Goal: Information Seeking & Learning: Learn about a topic

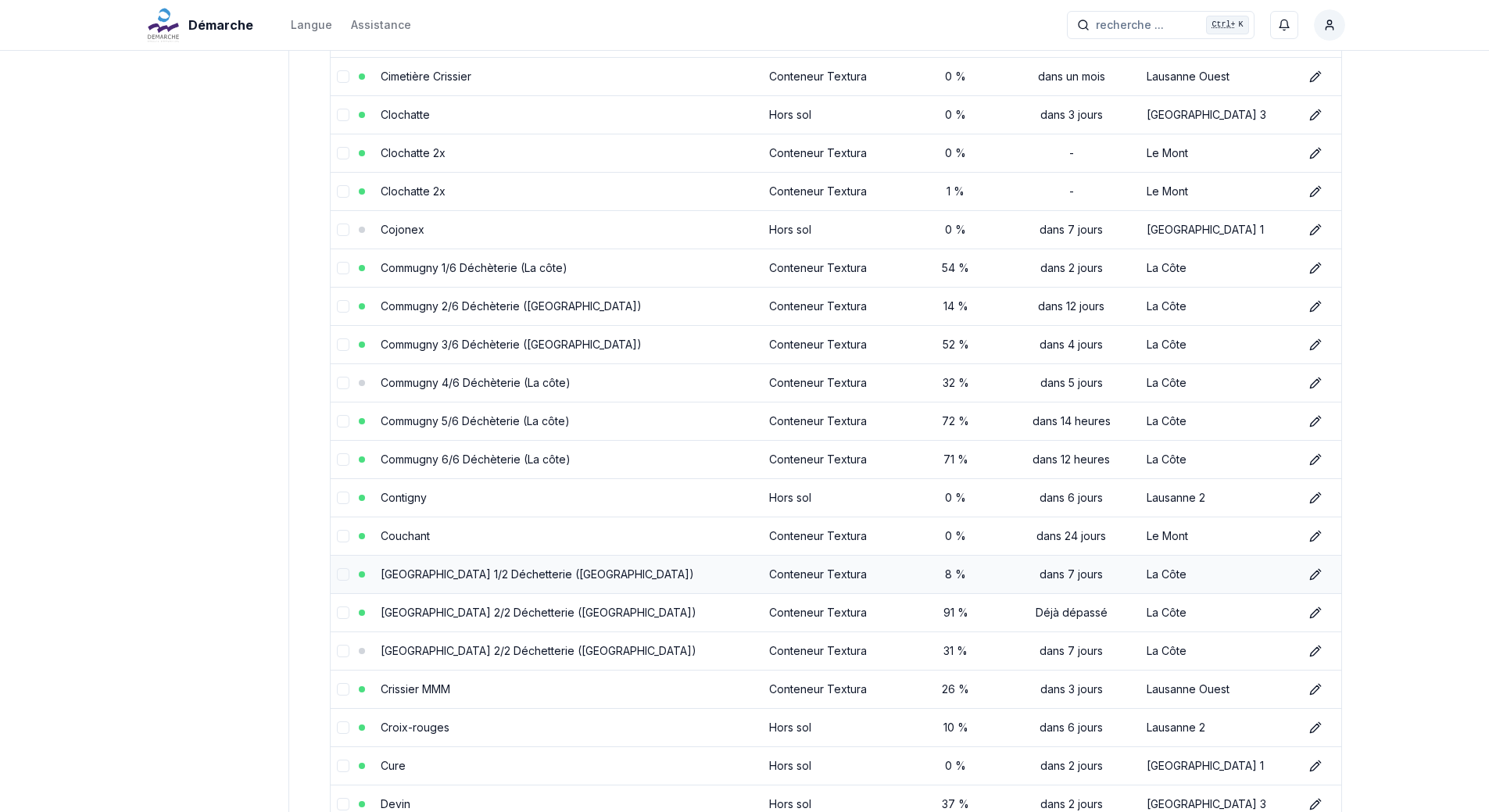
scroll to position [1509, 0]
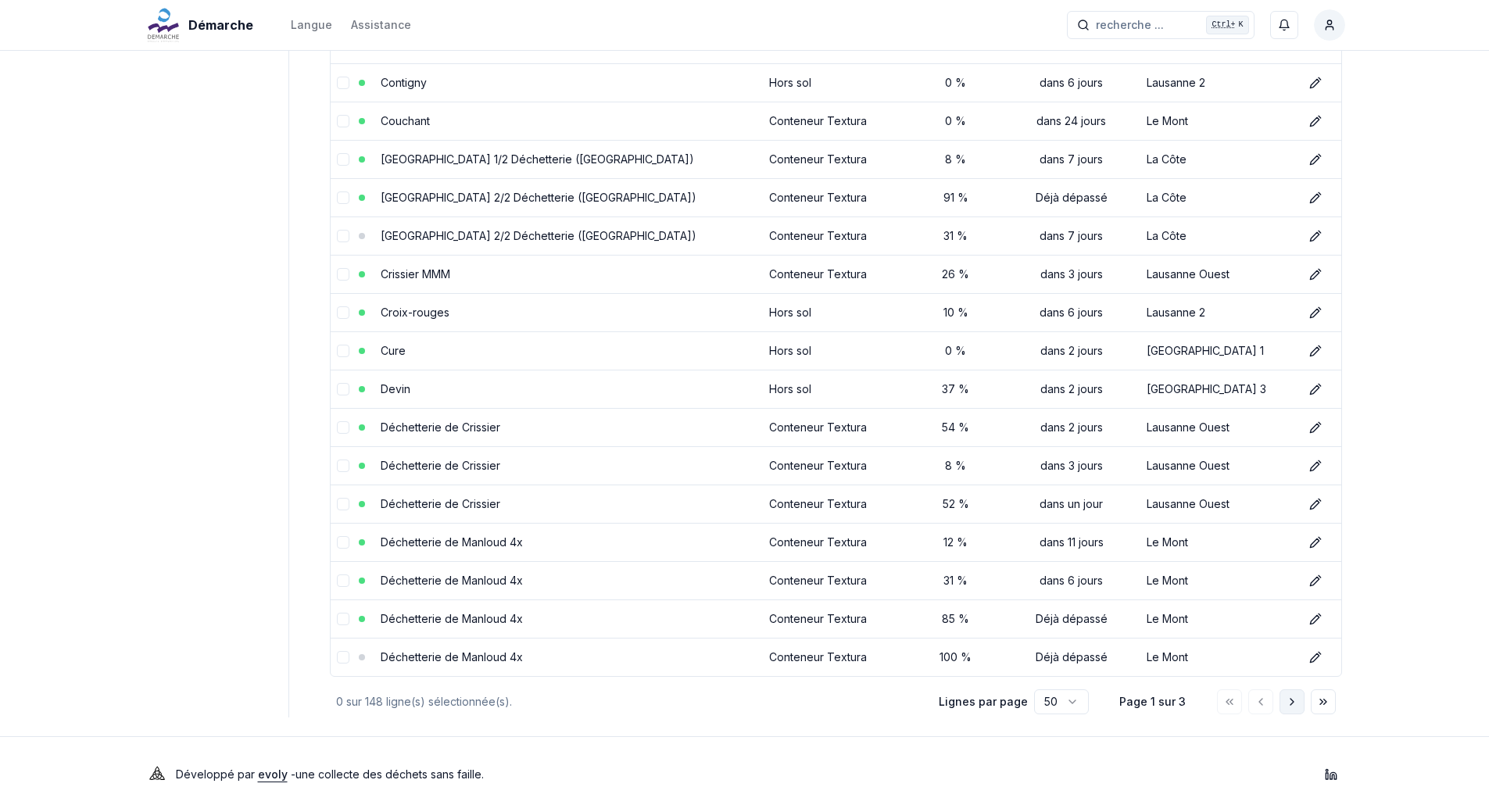
click at [1290, 711] on button "Aller à la page suivante" at bounding box center [1292, 701] width 25 height 25
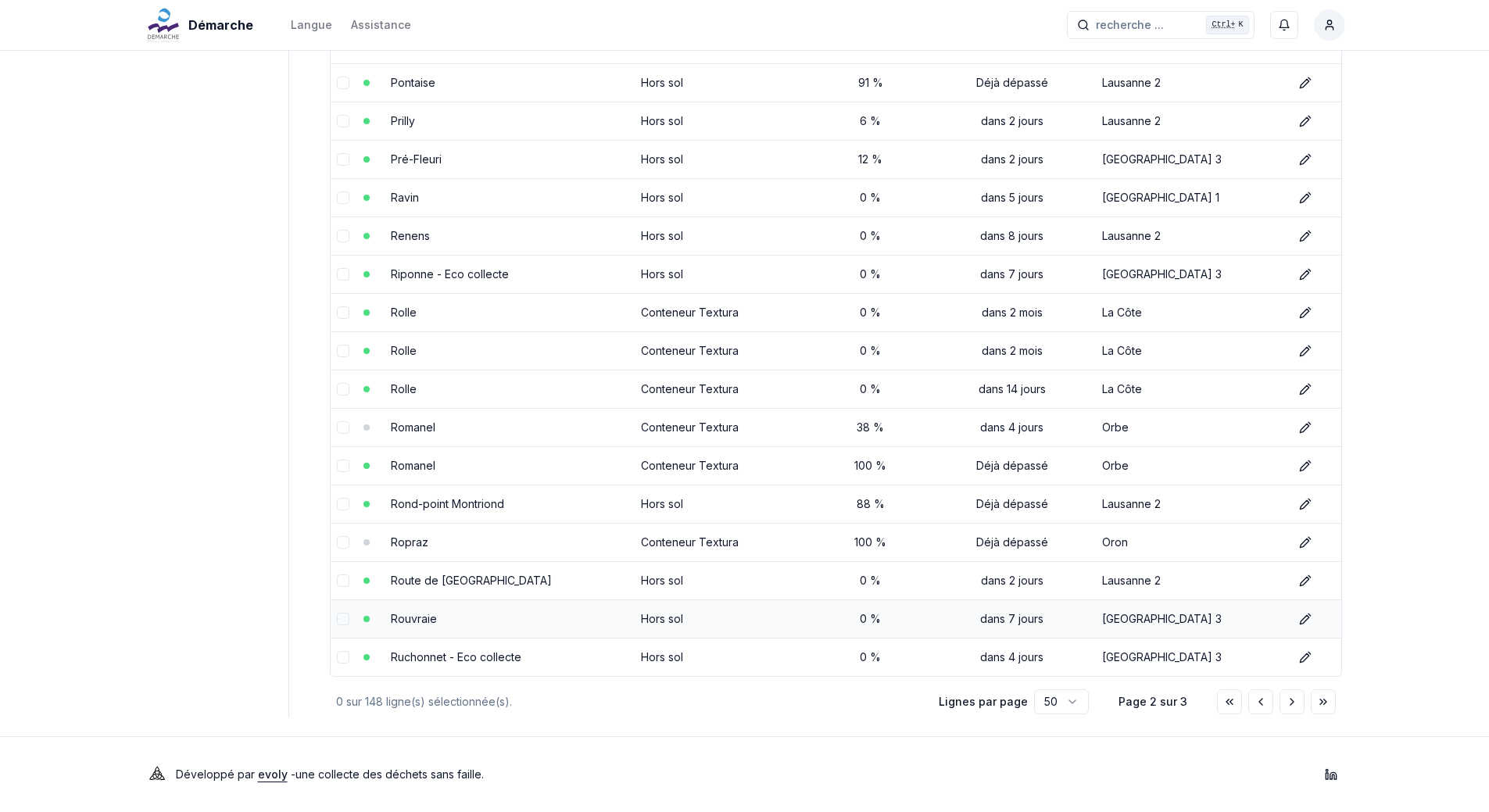
click at [413, 615] on link "Rouvraie" at bounding box center [414, 619] width 46 height 14
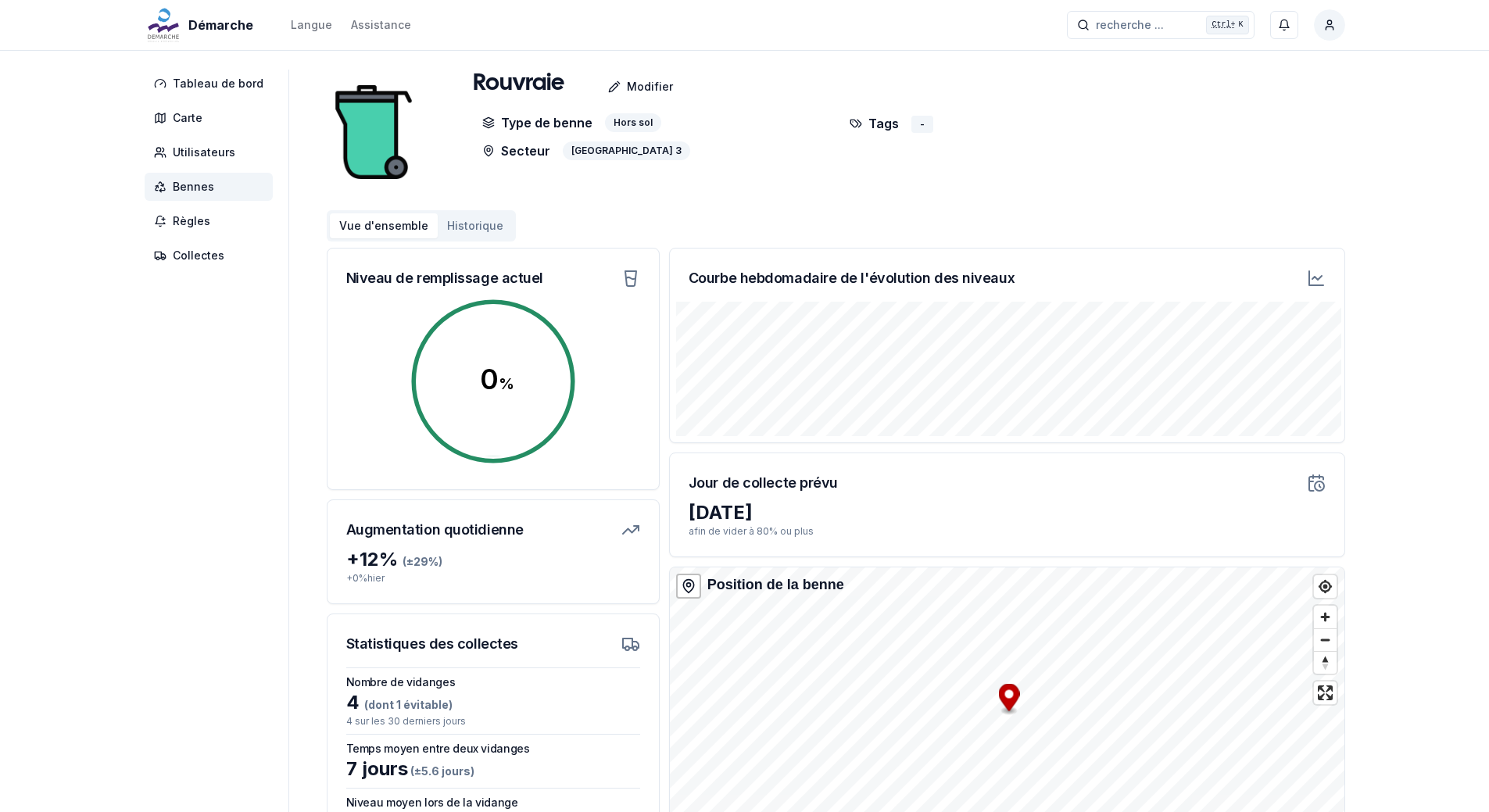
click at [199, 183] on span "Bennes" at bounding box center [193, 187] width 41 height 16
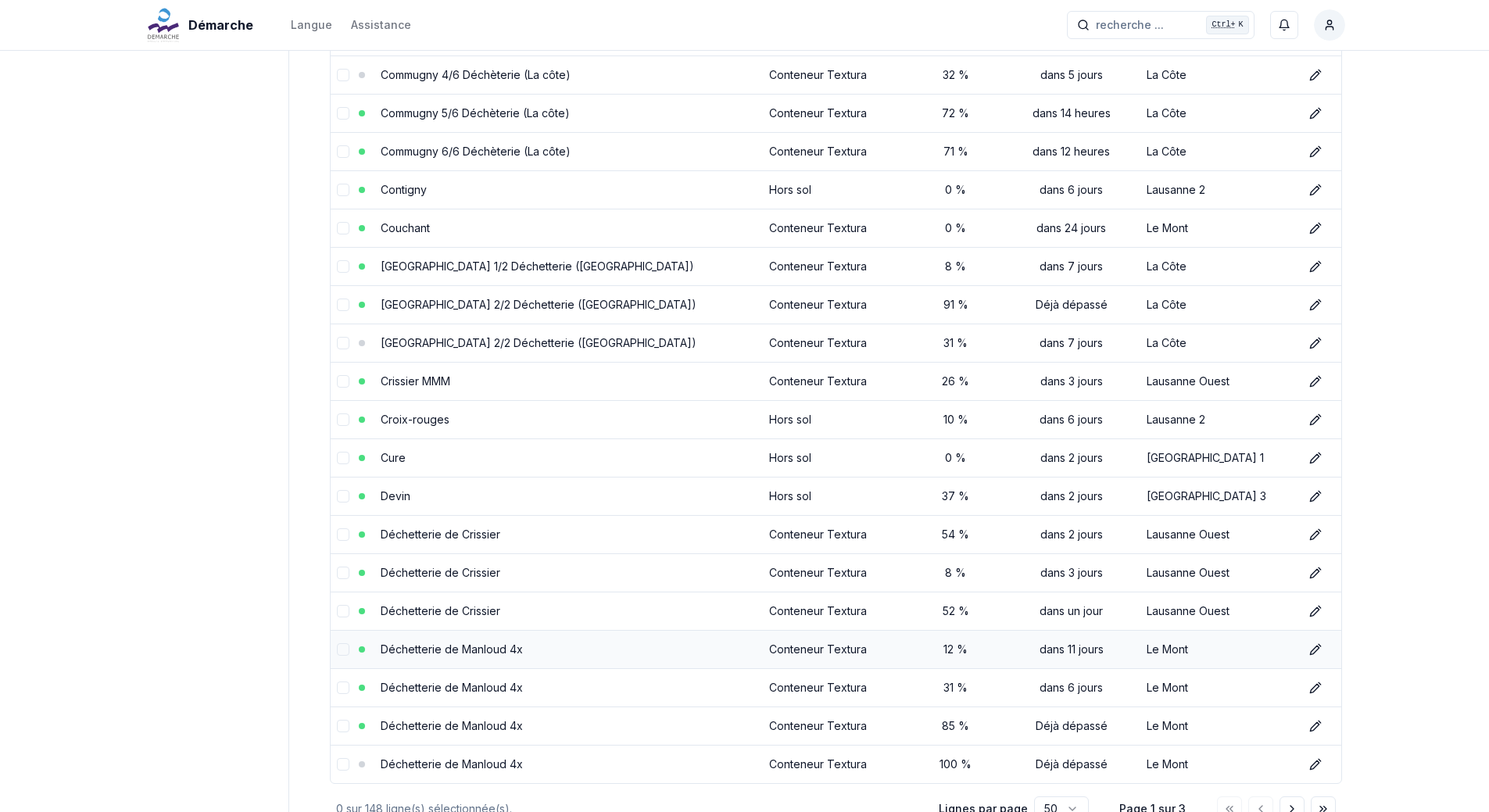
scroll to position [1509, 0]
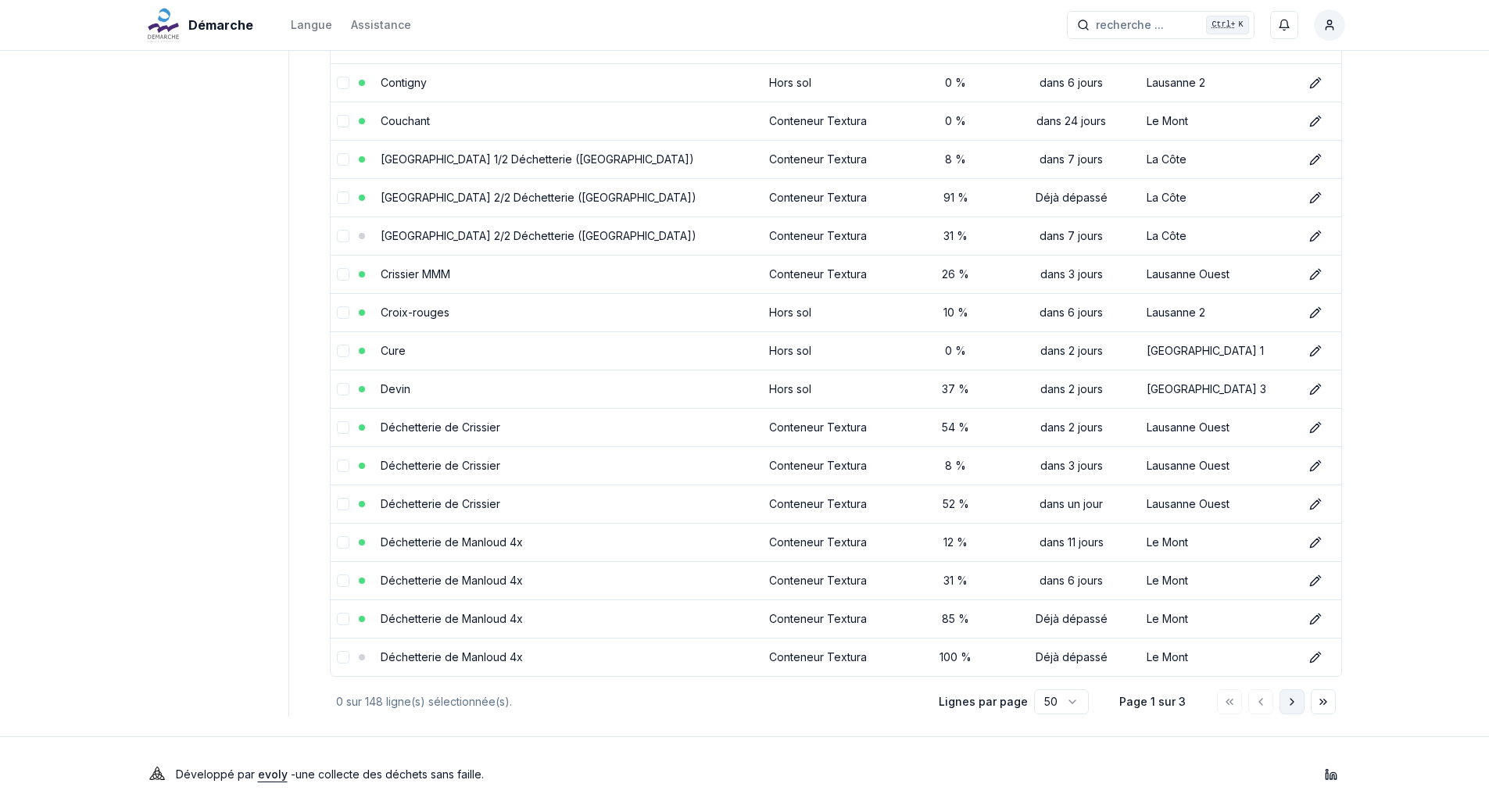
click at [1286, 704] on icon "Aller à la page suivante" at bounding box center [1292, 702] width 13 height 13
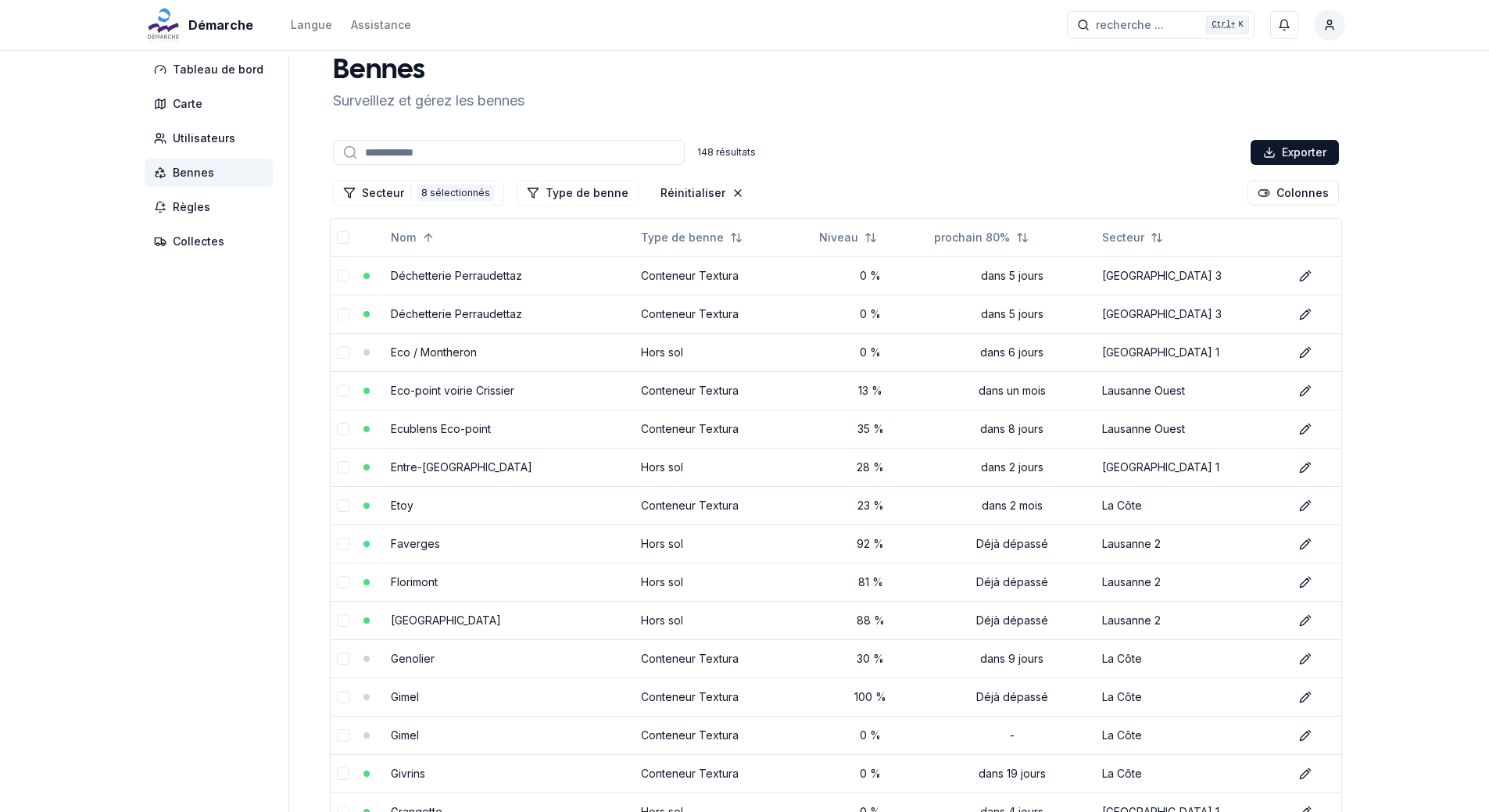
scroll to position [0, 0]
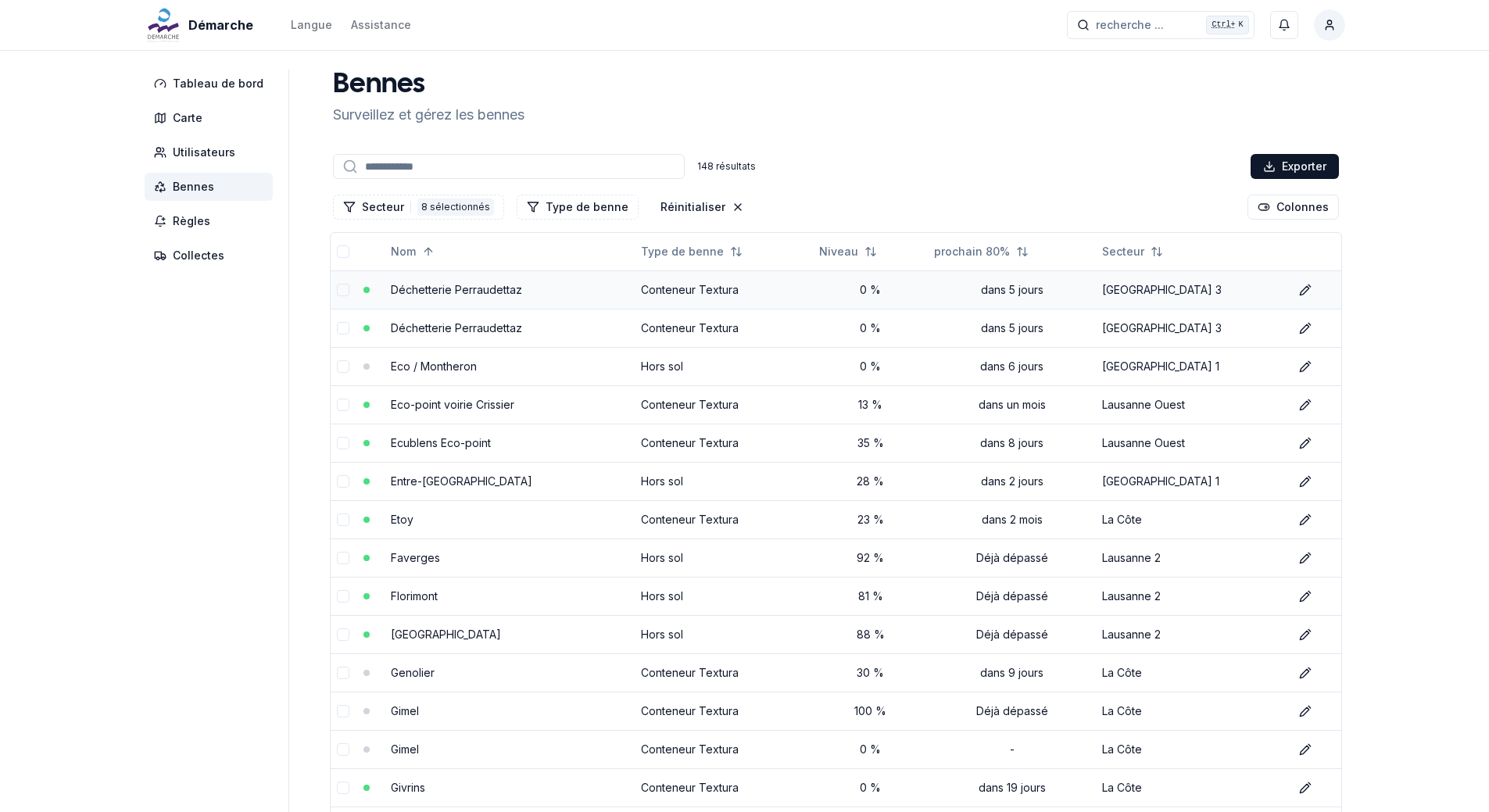
click at [483, 291] on link "Déchetterie Perraudettaz" at bounding box center [456, 289] width 131 height 14
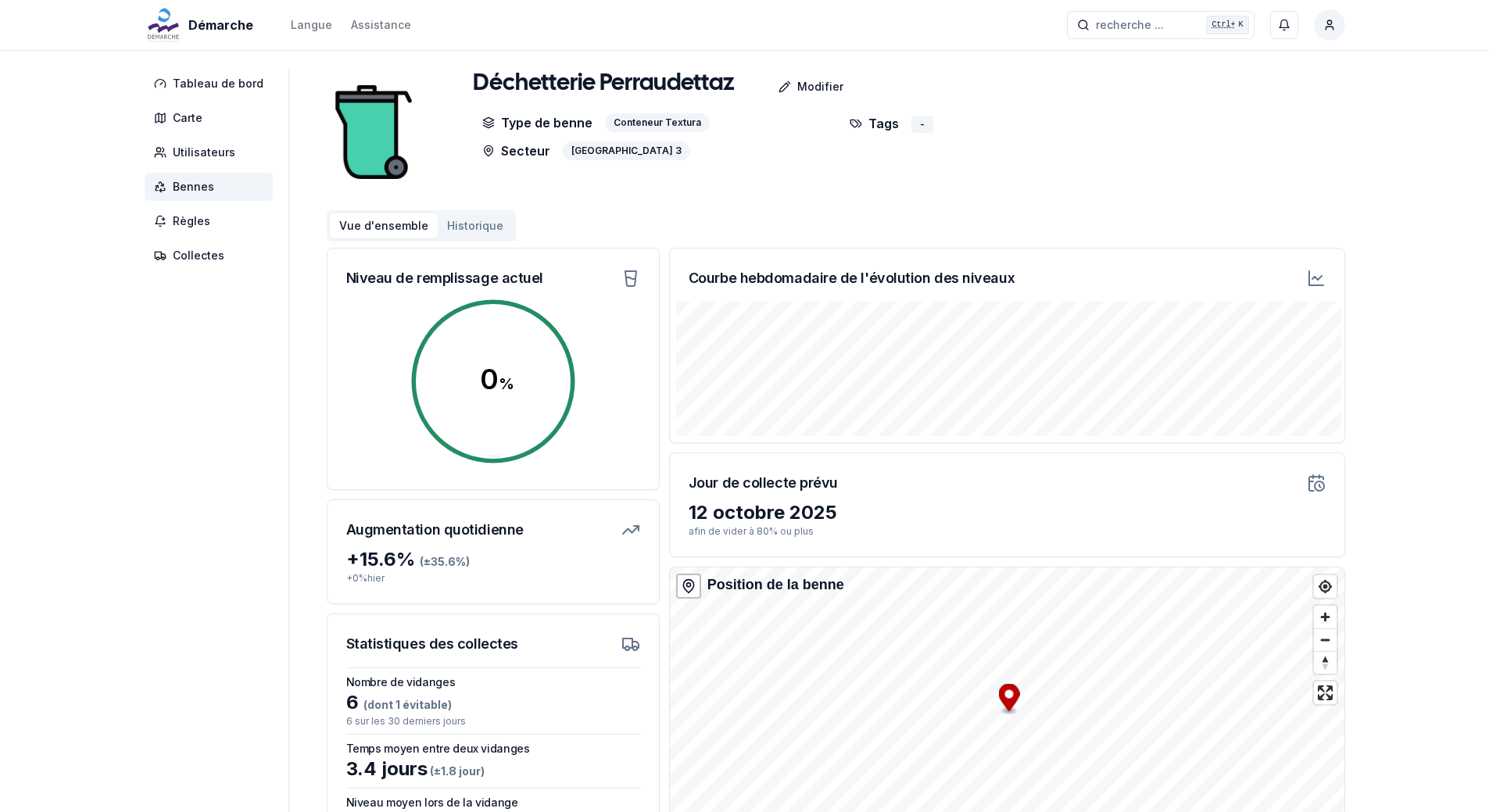
click at [183, 185] on span "Bennes" at bounding box center [193, 187] width 41 height 16
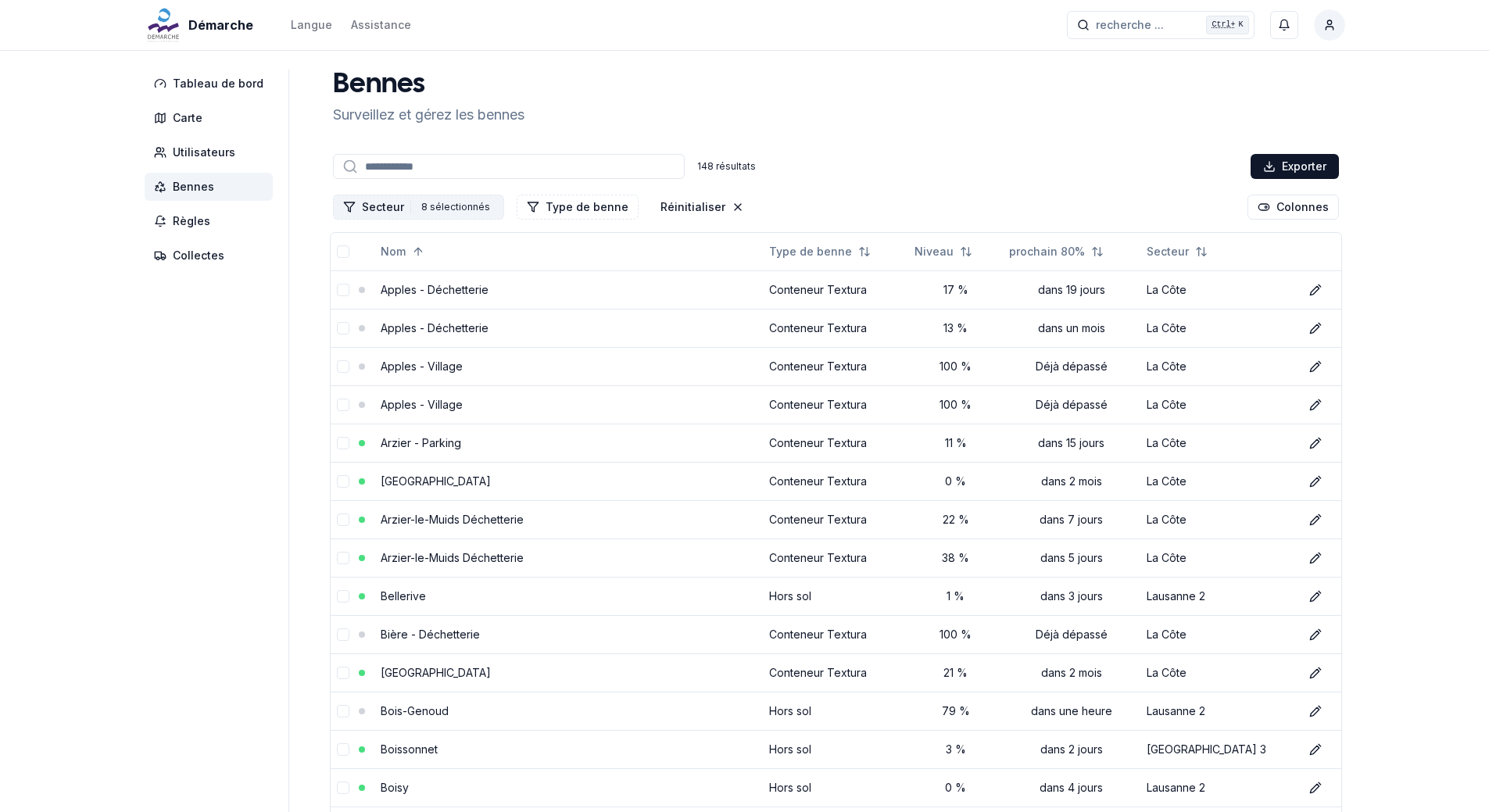
click at [387, 201] on button "Secteur 8 8 sélectionnés" at bounding box center [418, 206] width 171 height 25
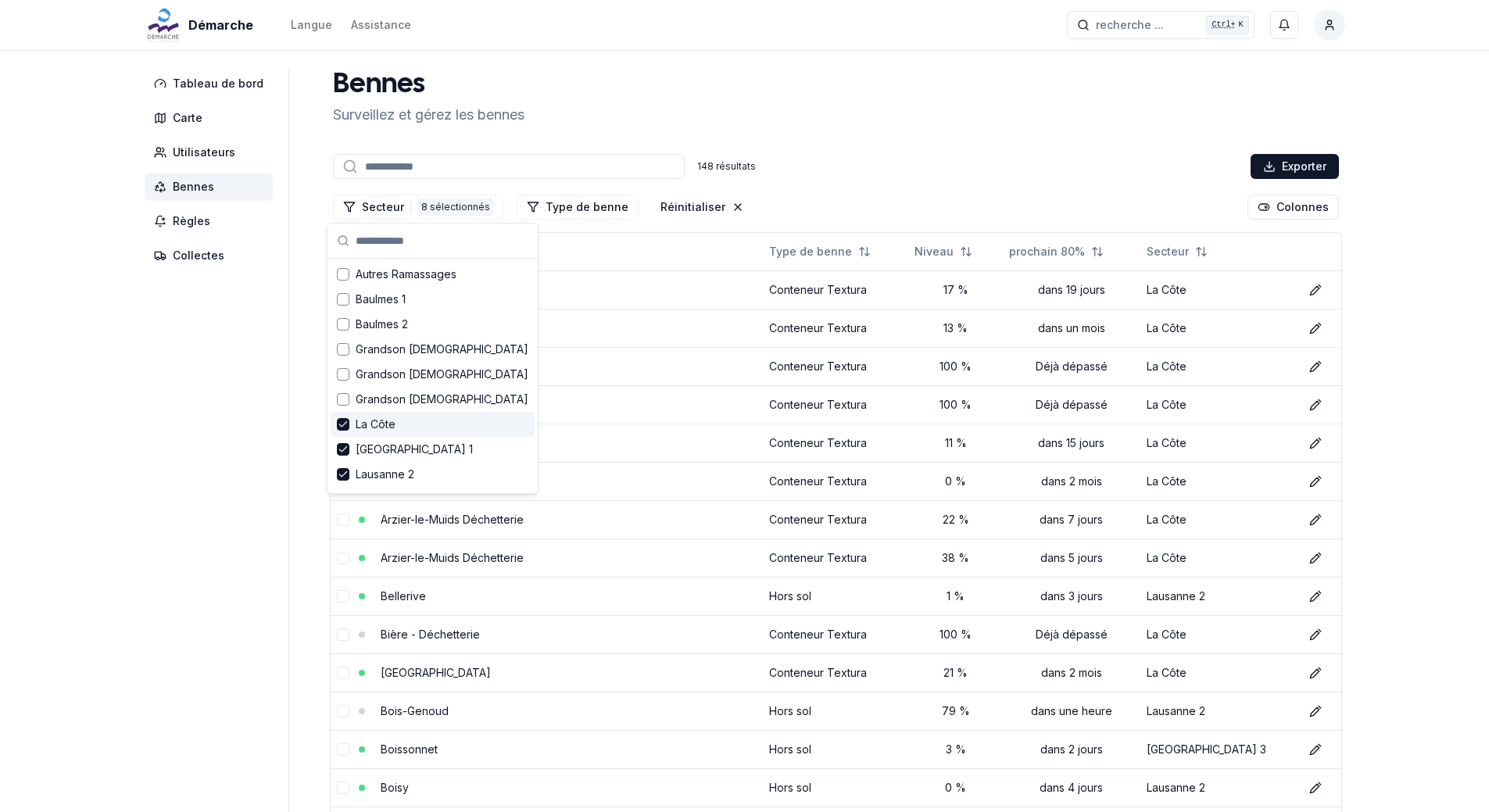
click at [345, 424] on icon "Suggestions" at bounding box center [343, 424] width 11 height 13
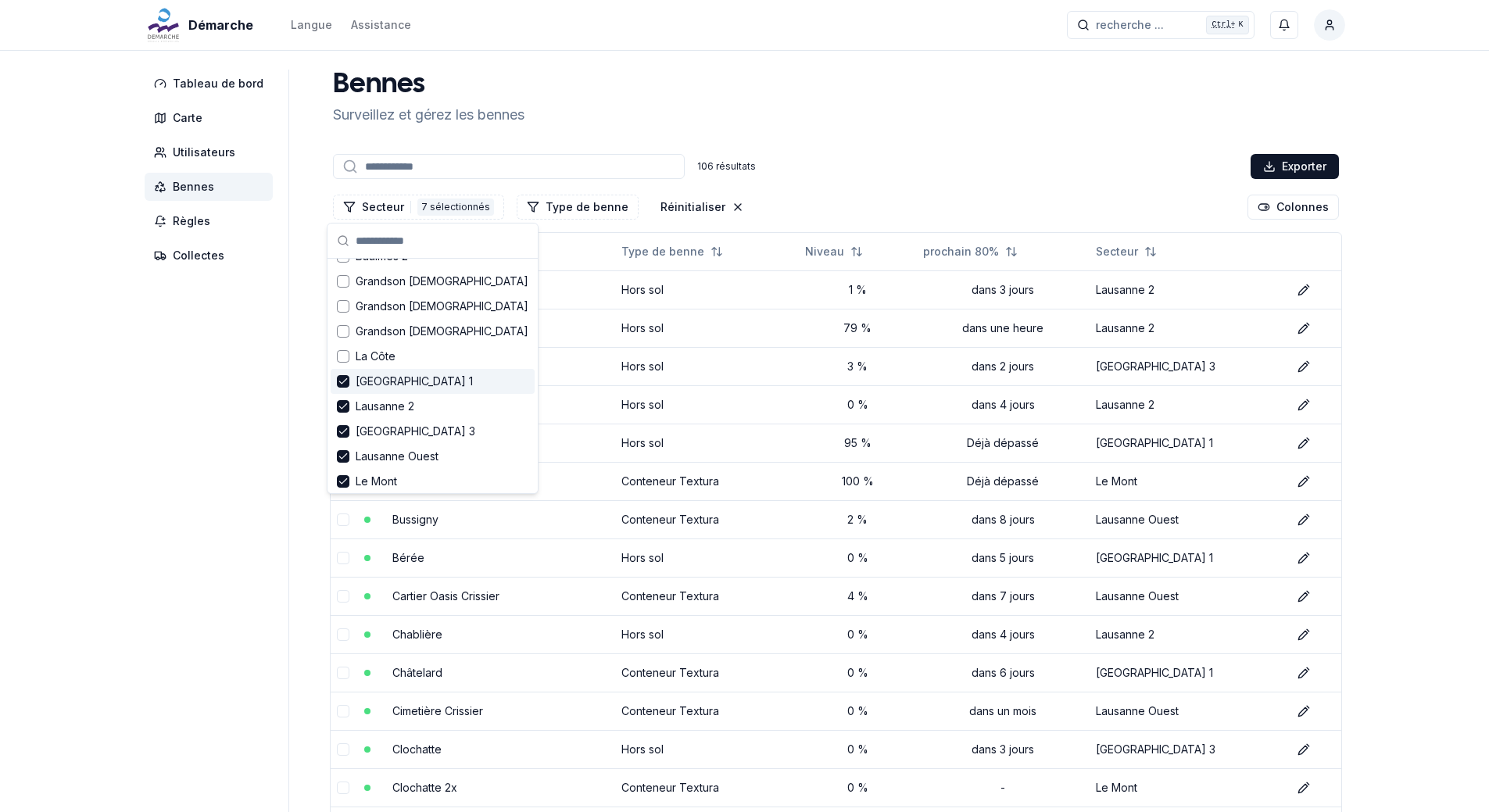
scroll to position [156, 0]
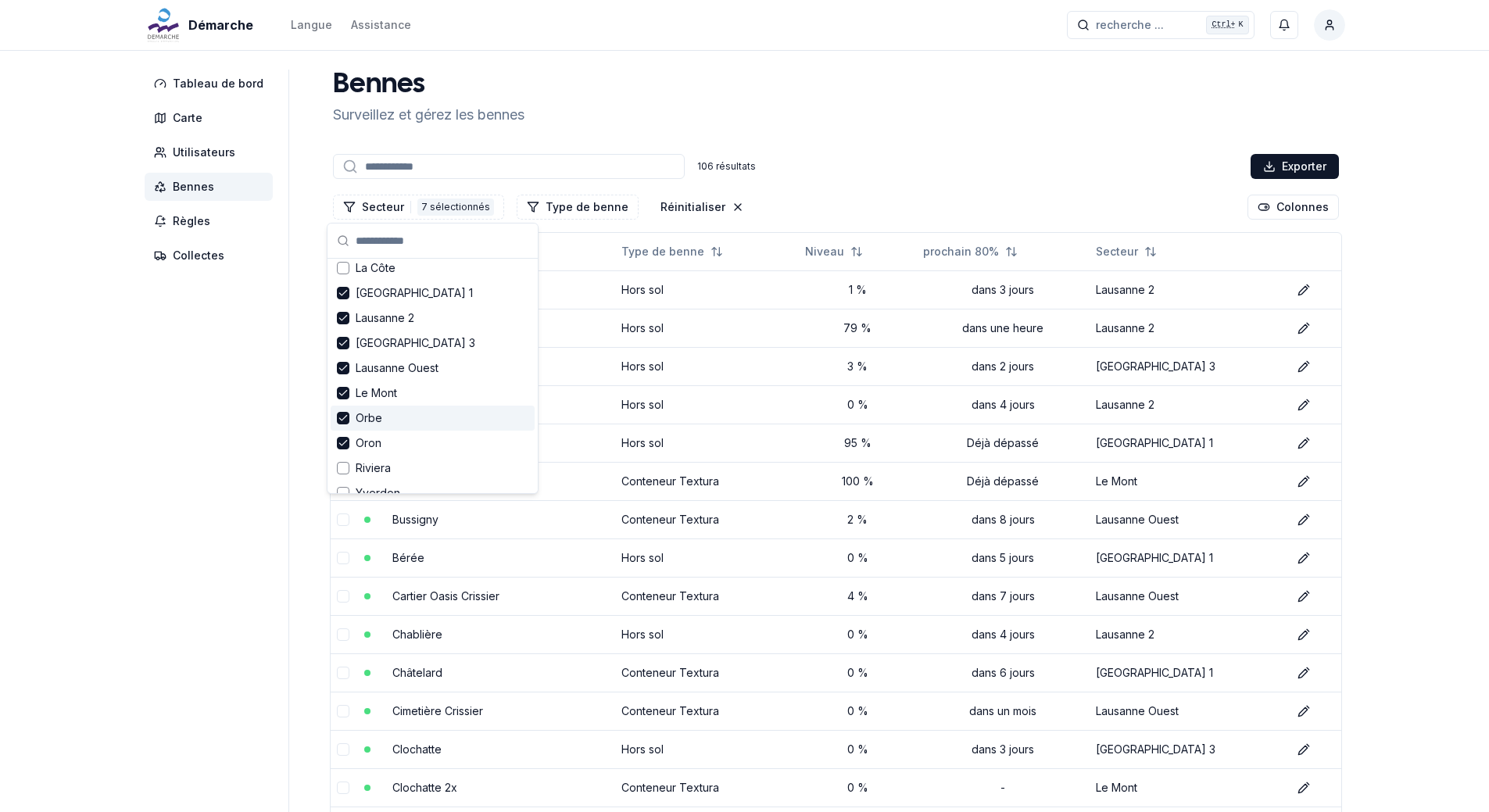
click at [345, 423] on icon "Suggestions" at bounding box center [343, 418] width 11 height 13
click at [339, 444] on icon "Suggestions" at bounding box center [343, 443] width 11 height 13
click at [341, 392] on icon "Suggestions" at bounding box center [343, 393] width 11 height 13
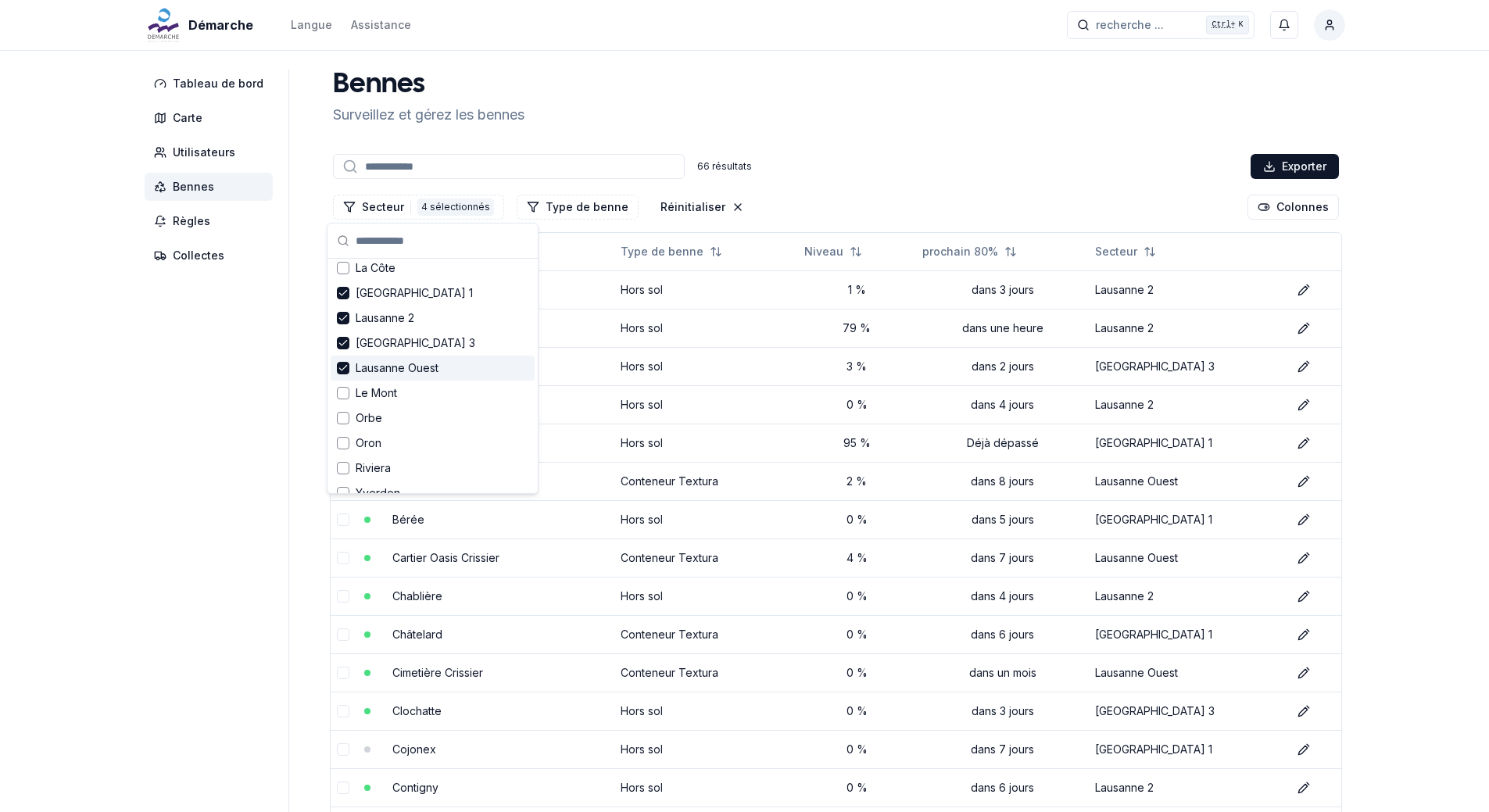
click at [347, 368] on icon "Suggestions" at bounding box center [343, 369] width 11 height 13
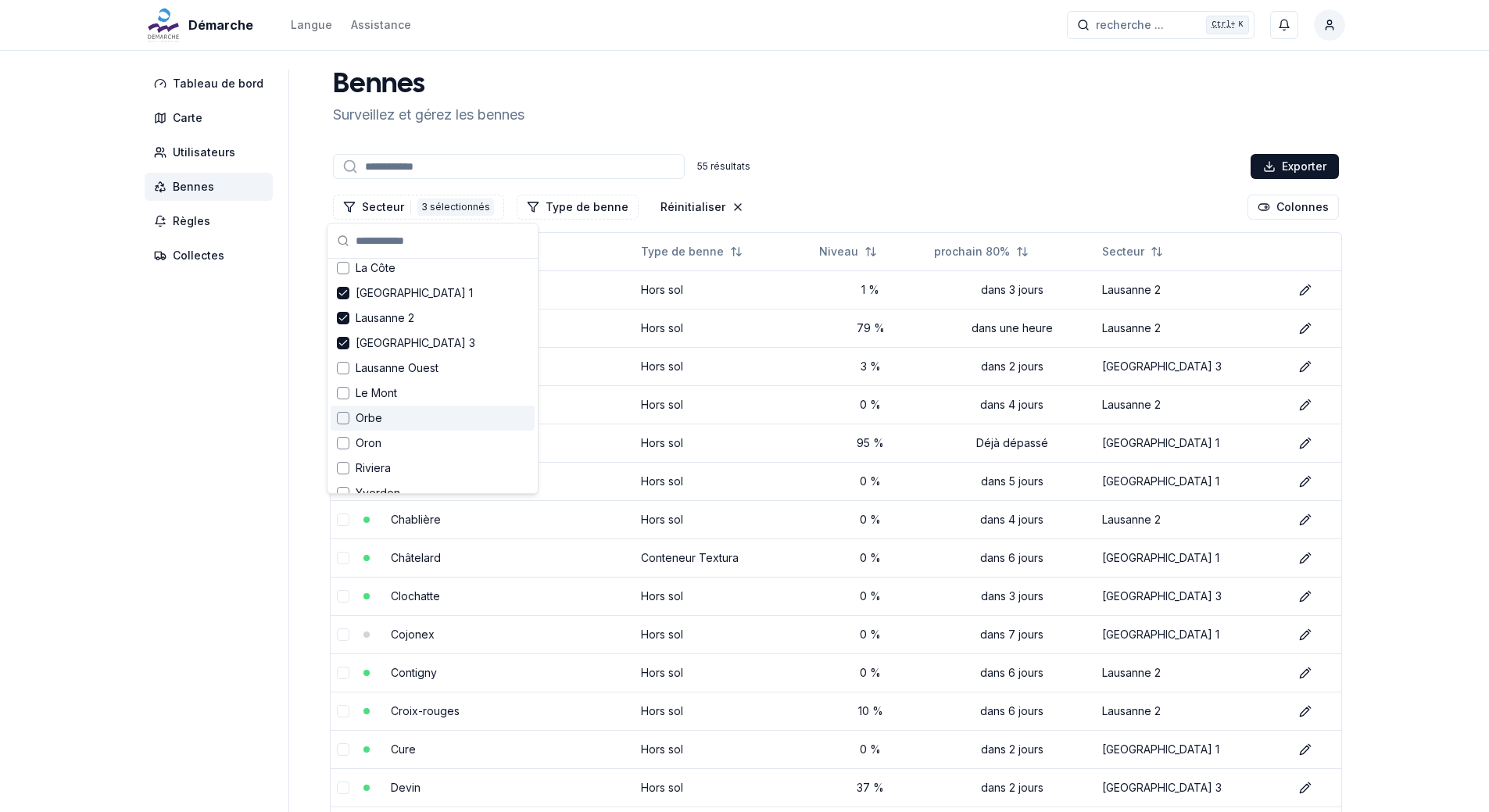
drag, startPoint x: 163, startPoint y: 480, endPoint x: 235, endPoint y: 451, distance: 77.6
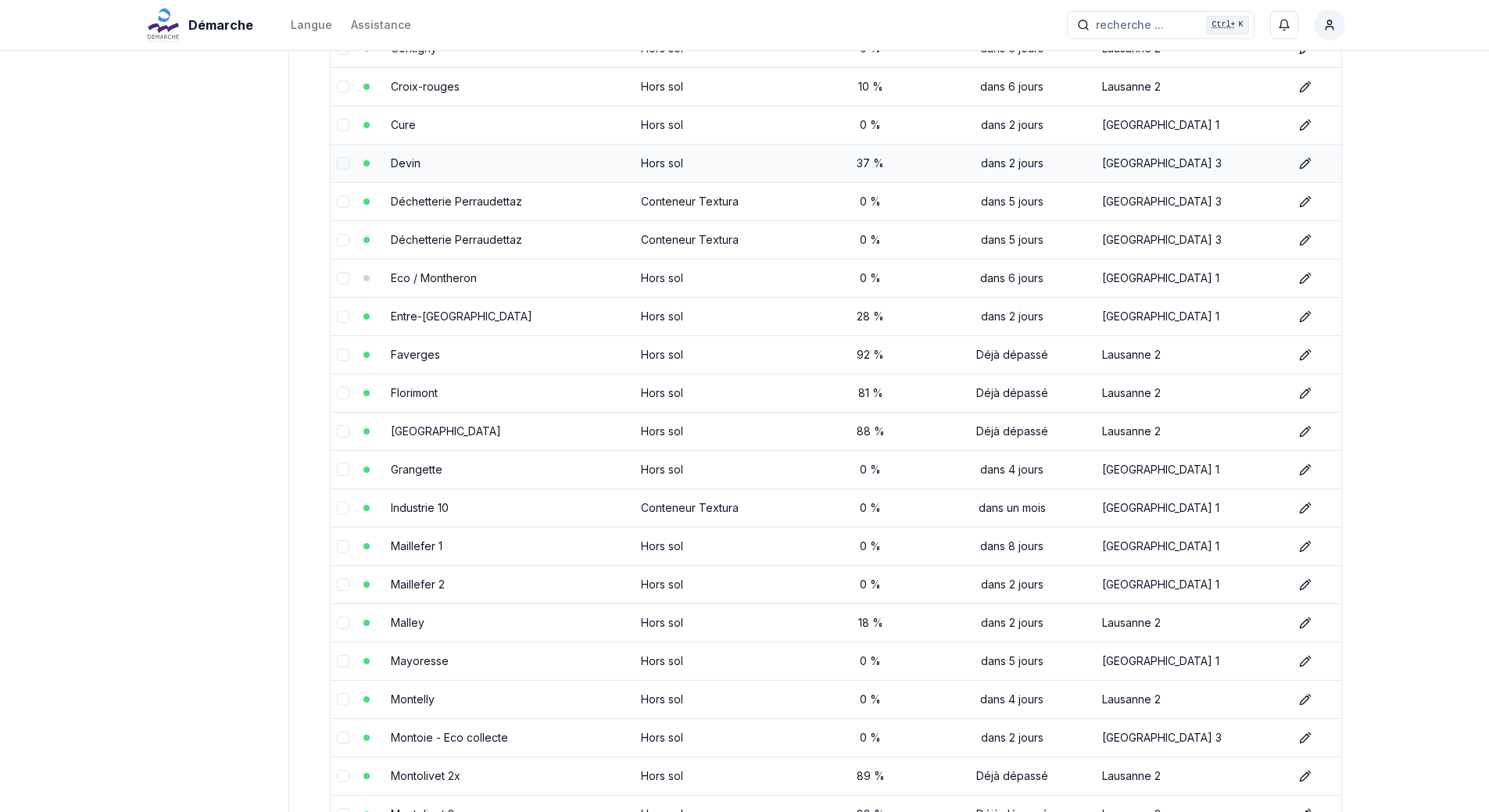
scroll to position [625, 0]
click at [507, 241] on link "Déchetterie Perraudettaz" at bounding box center [456, 239] width 131 height 14
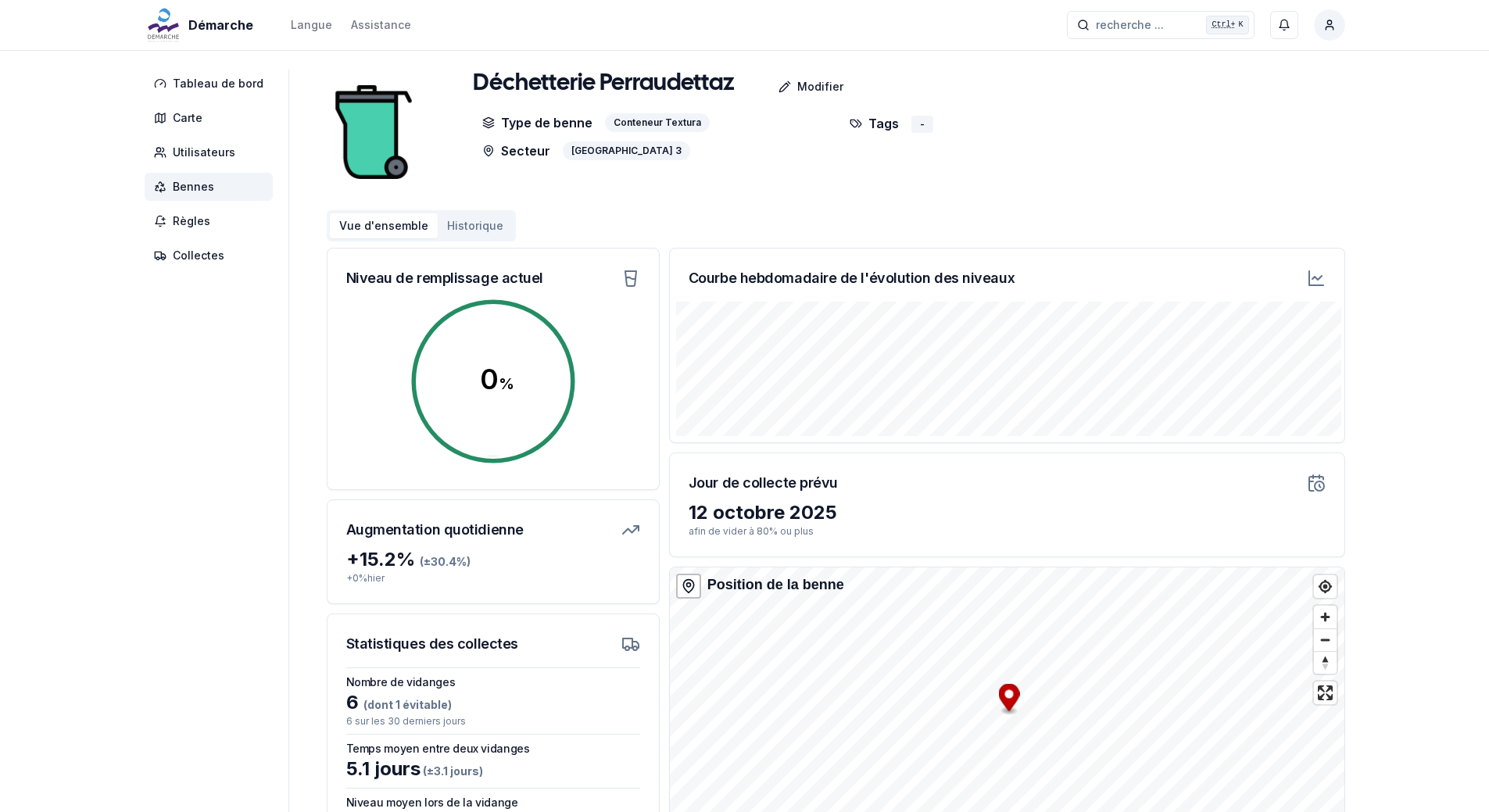
click at [196, 184] on span "Bennes" at bounding box center [193, 187] width 41 height 16
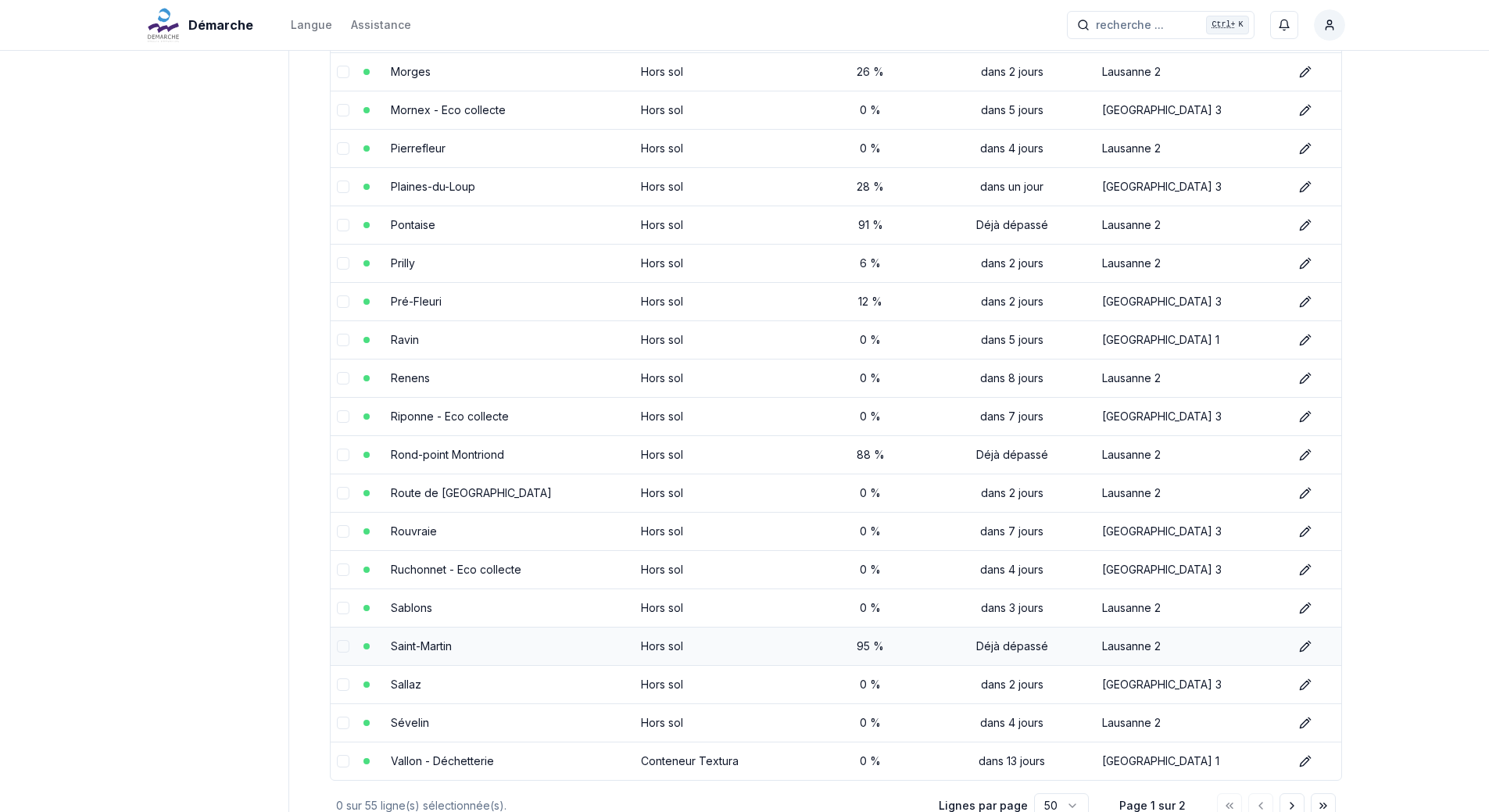
scroll to position [1509, 0]
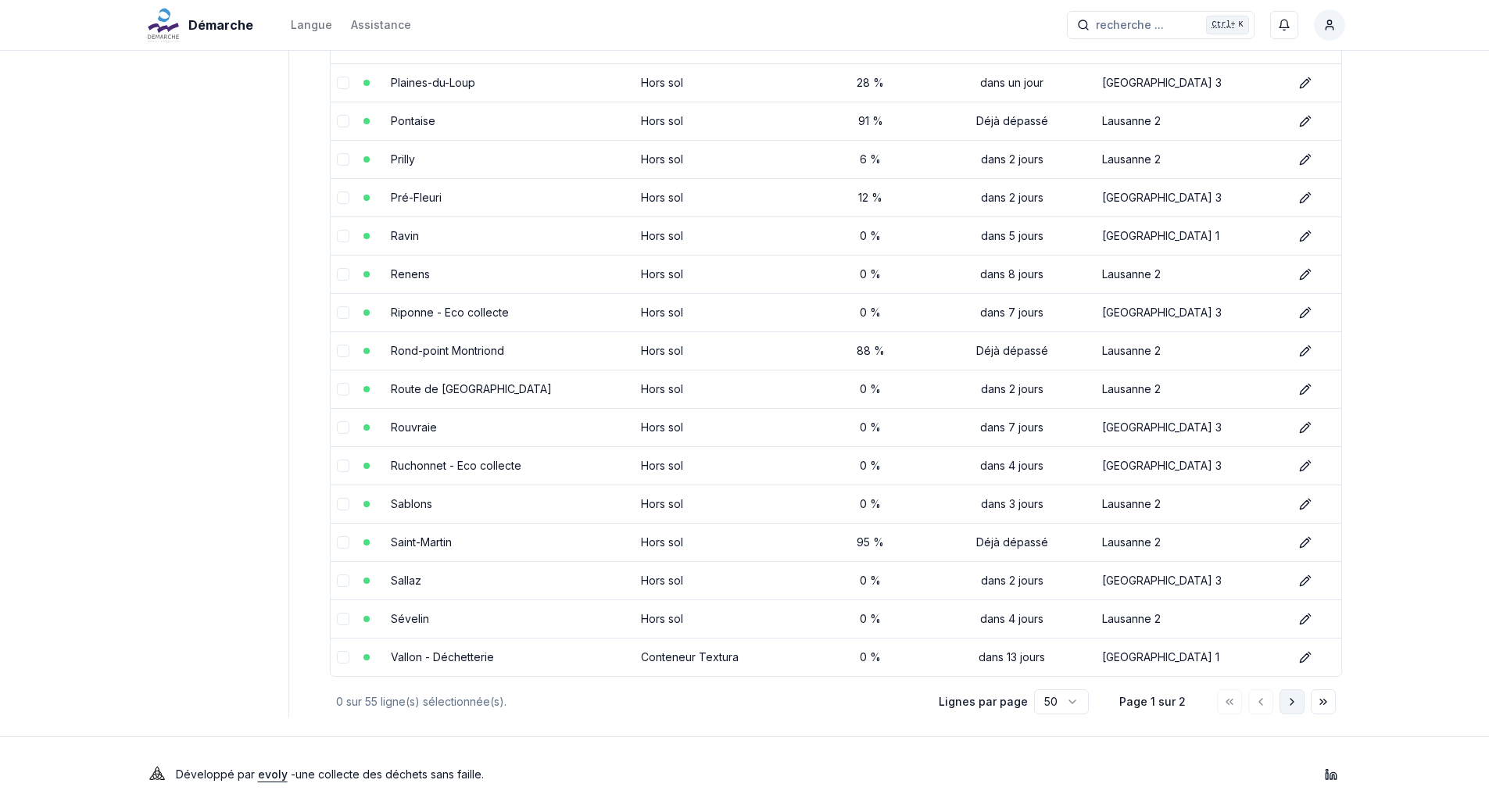
click at [1294, 703] on icon "Aller à la page suivante" at bounding box center [1292, 702] width 13 height 13
click at [1286, 704] on icon "Aller à la page suivante" at bounding box center [1292, 702] width 13 height 13
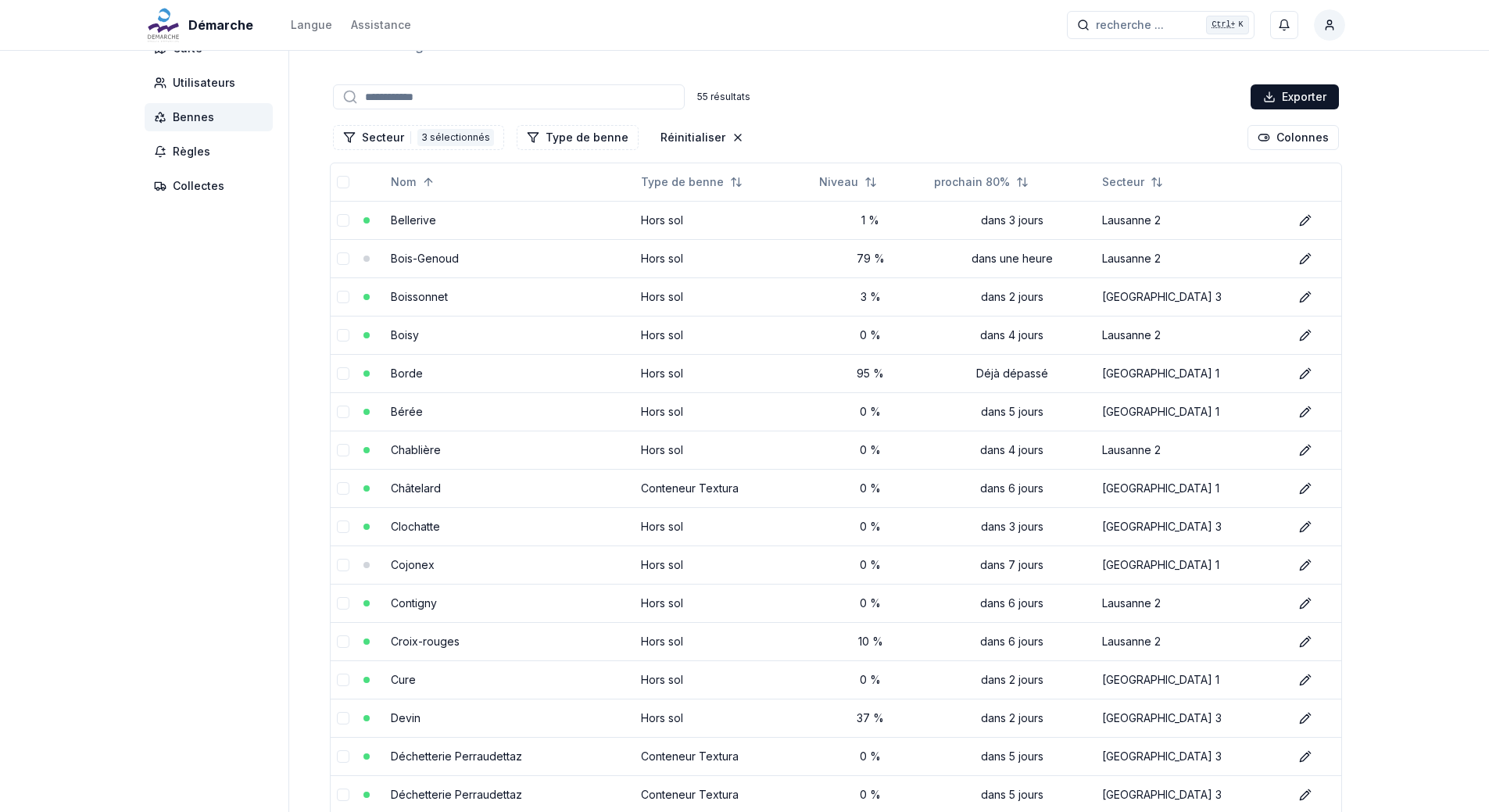
scroll to position [0, 0]
